Goal: Transaction & Acquisition: Download file/media

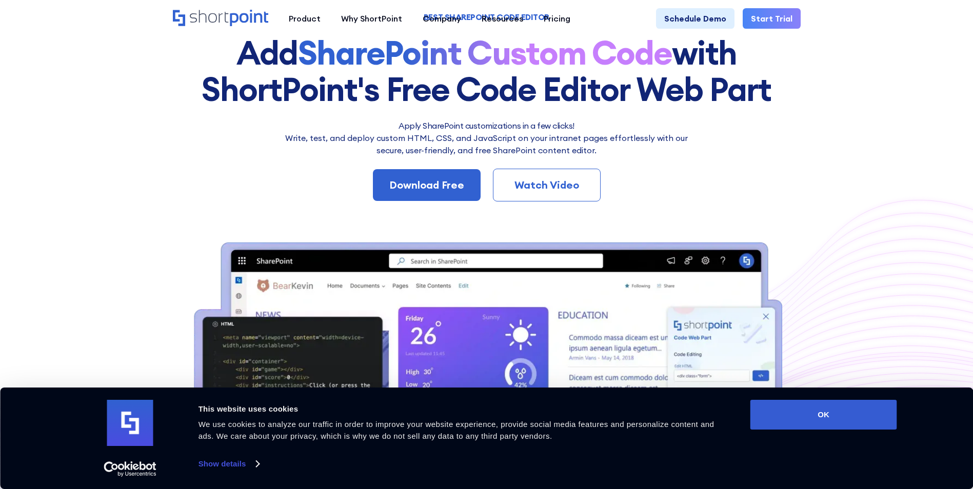
scroll to position [14, 0]
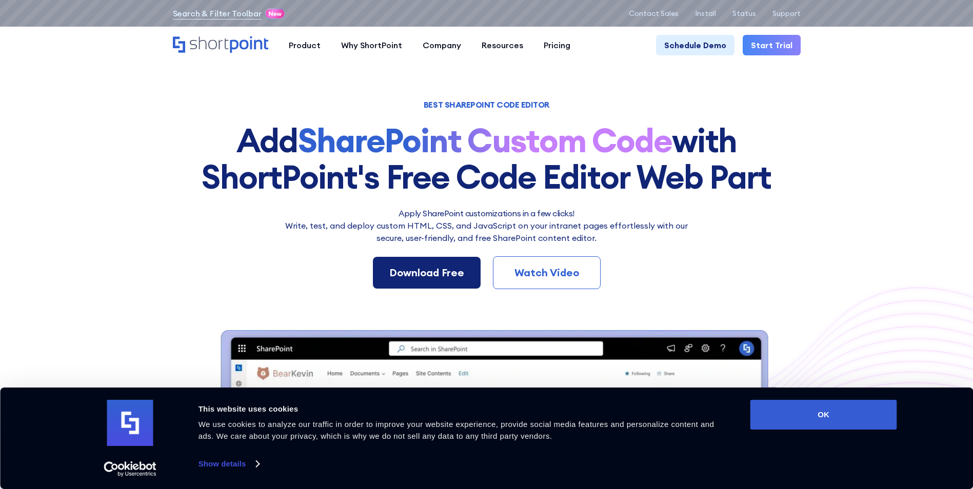
click at [393, 268] on div "Download Free" at bounding box center [426, 272] width 75 height 15
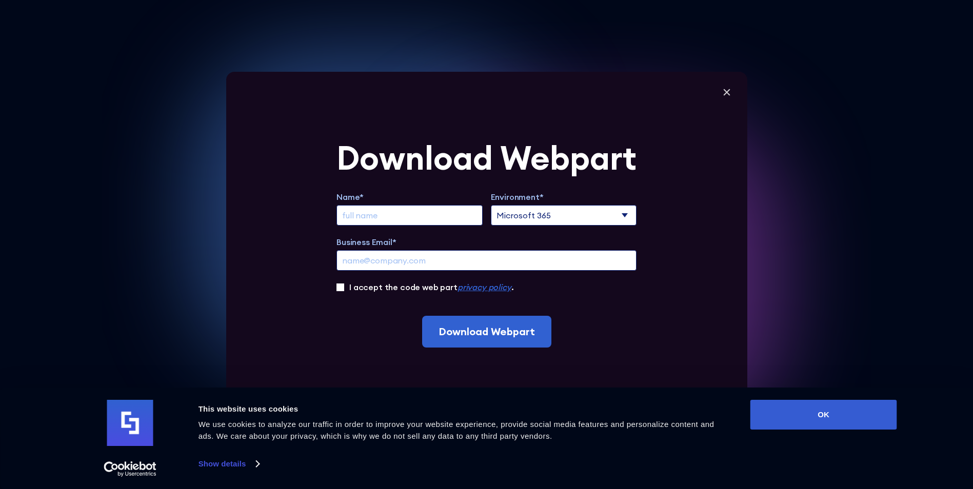
click at [511, 216] on select "Microsoft 365 SharePoint Online SharePoint 2019 (On-Premise)" at bounding box center [564, 215] width 146 height 21
select select "SharePoint Online"
click at [494, 205] on select "Microsoft 365 SharePoint Online SharePoint 2019 (On-Premise)" at bounding box center [564, 215] width 146 height 21
click at [515, 332] on input "Download Webpart" at bounding box center [486, 332] width 129 height 32
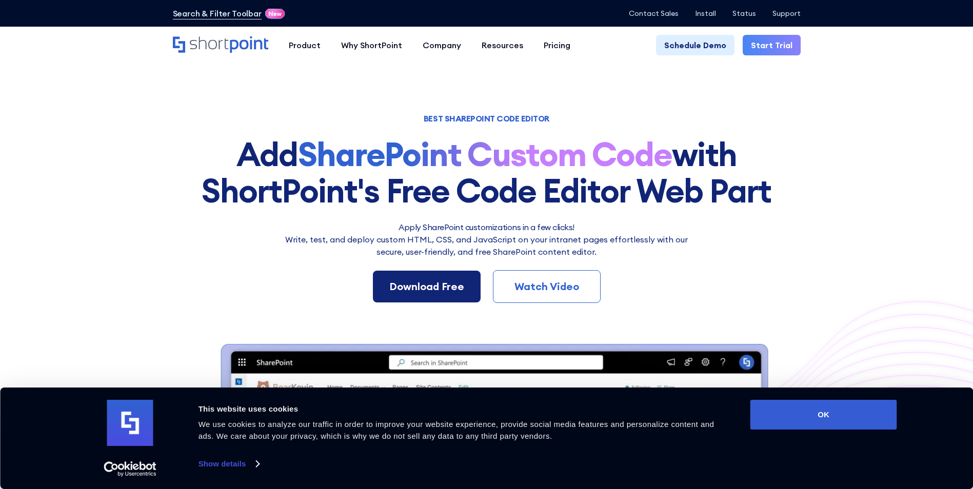
click at [463, 277] on link "Download Free" at bounding box center [427, 287] width 108 height 32
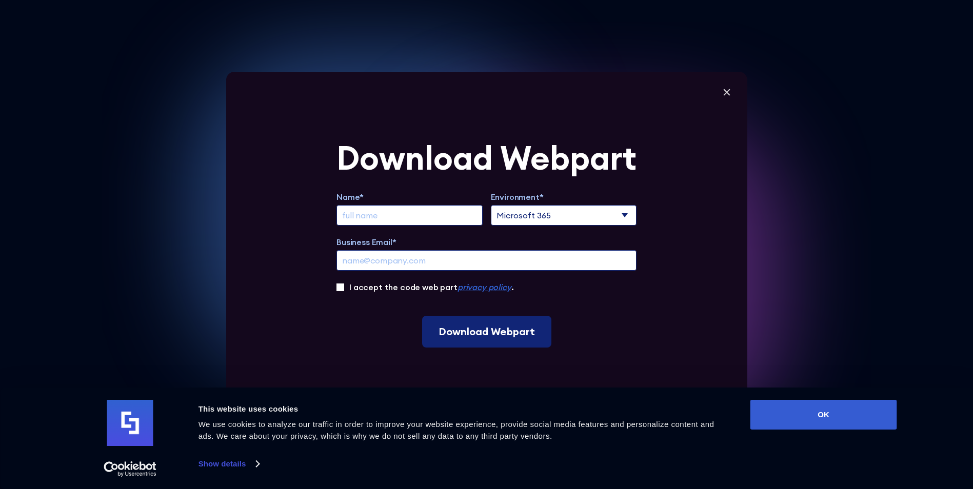
click at [458, 338] on input "Download Webpart" at bounding box center [486, 332] width 129 height 32
click at [513, 216] on select "Microsoft 365 SharePoint Online SharePoint 2019 (On-Premise)" at bounding box center [564, 215] width 146 height 21
select select "SharePoint Online"
click at [494, 205] on select "Microsoft 365 SharePoint Online SharePoint 2019 (On-Premise)" at bounding box center [564, 215] width 146 height 21
click at [451, 223] on input "Extend Trial" at bounding box center [409, 215] width 146 height 21
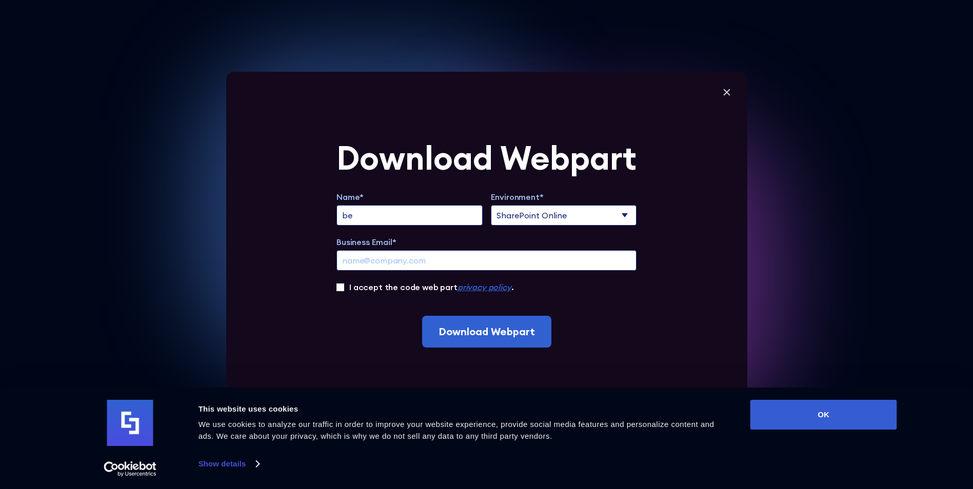
type input "b"
type input "Ben Woodward"
click at [400, 288] on label "I accept the code web part privacy policy ." at bounding box center [431, 287] width 164 height 12
click at [344, 288] on input "I accept the code web part privacy policy ." at bounding box center [340, 288] width 8 height 8
checkbox input "true"
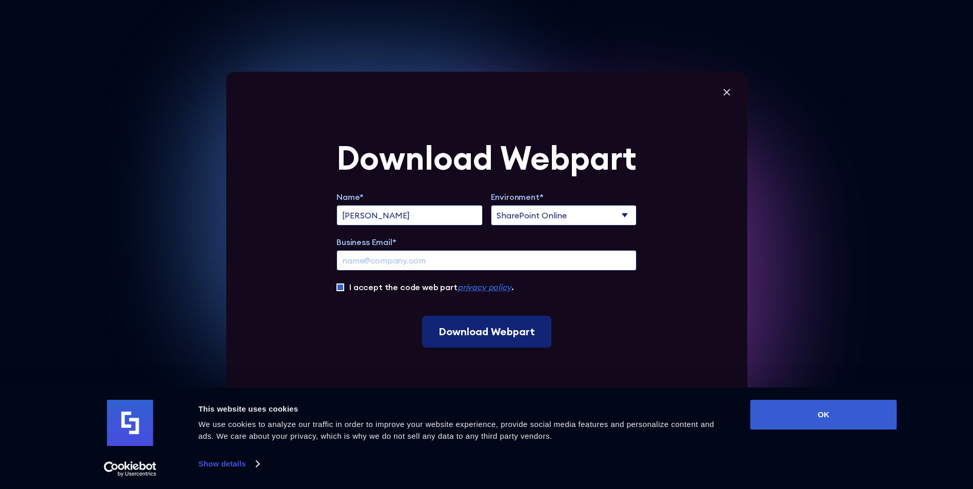
click at [501, 336] on input "Download Webpart" at bounding box center [486, 332] width 129 height 32
click at [503, 339] on input "Download Webpart" at bounding box center [486, 332] width 129 height 32
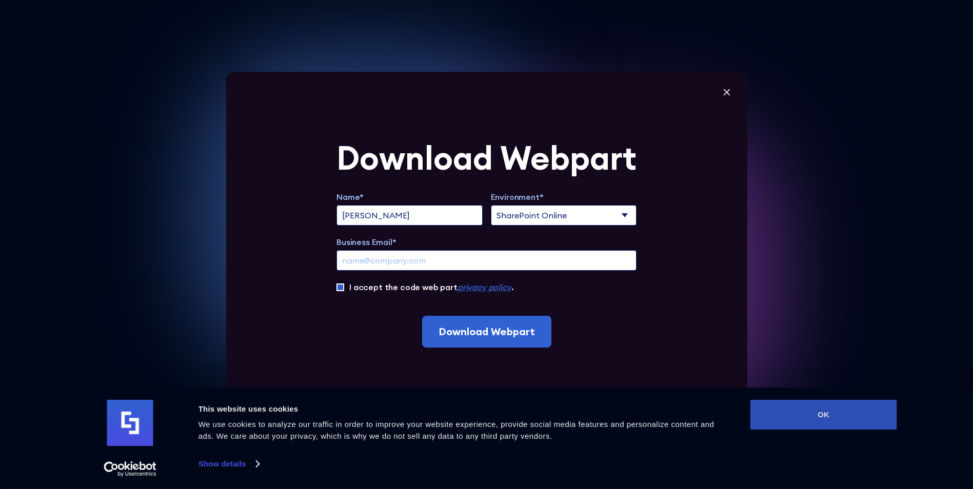
scroll to position [154, 0]
click at [809, 408] on button "OK" at bounding box center [823, 415] width 147 height 30
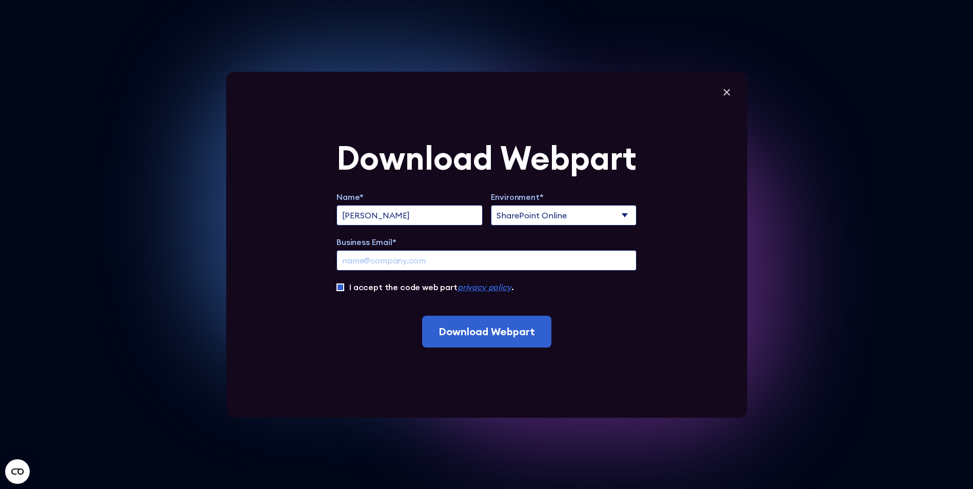
scroll to position [308, 0]
click at [544, 253] on input "Business Email*" at bounding box center [486, 260] width 300 height 21
type input "b.woodward@paltd.net"
click at [597, 288] on div "I accept the code web part privacy policy ." at bounding box center [486, 287] width 300 height 12
click at [350, 286] on div "I accept the code web part privacy policy ." at bounding box center [486, 287] width 300 height 12
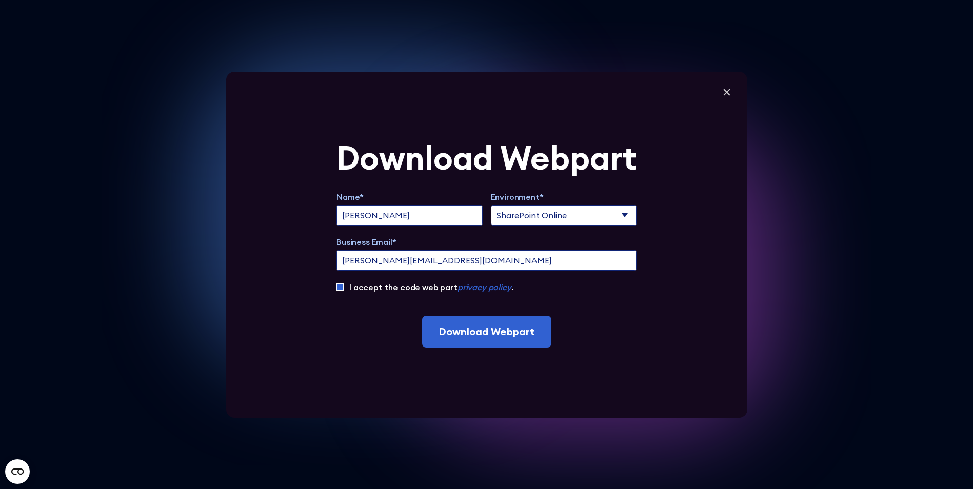
click at [344, 287] on input "I accept the code web part privacy policy ." at bounding box center [340, 288] width 8 height 8
checkbox input "true"
click at [488, 326] on input "Download Webpart" at bounding box center [486, 332] width 129 height 32
